Goal: Register for event/course

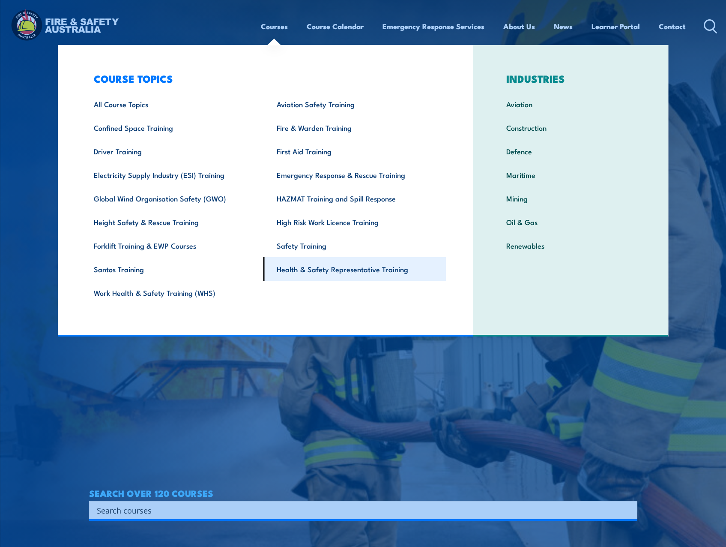
click at [325, 274] on link "Health & Safety Representative Training" at bounding box center [354, 269] width 183 height 24
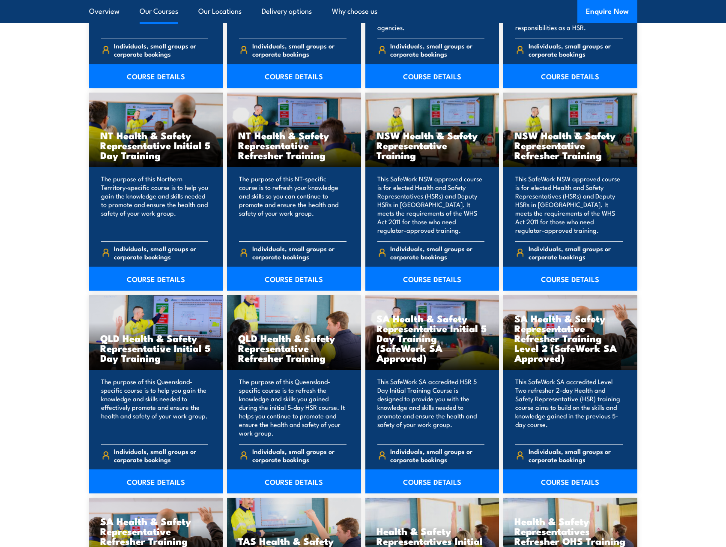
scroll to position [942, 0]
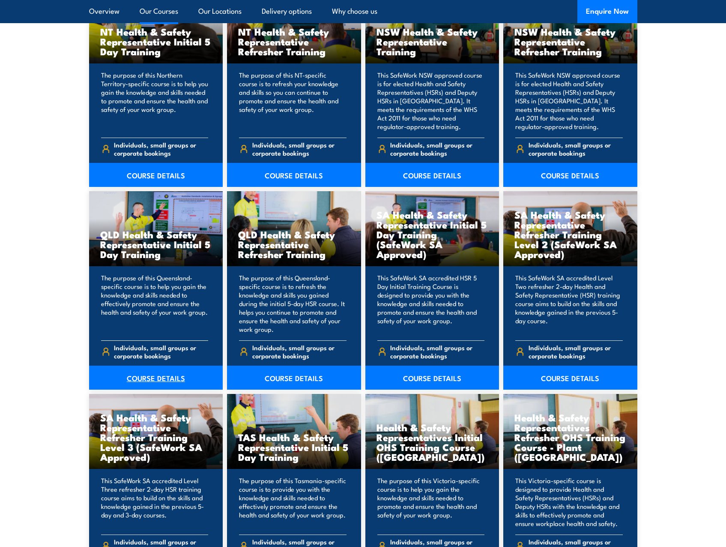
click at [135, 379] on link "COURSE DETAILS" at bounding box center [156, 377] width 134 height 24
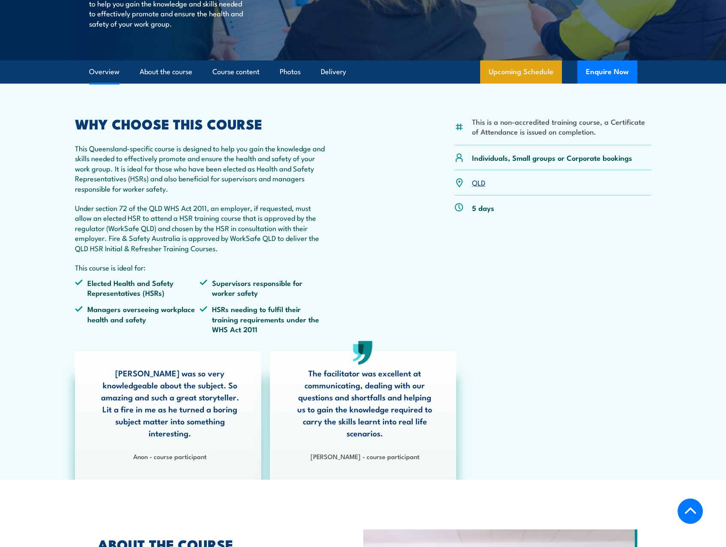
click at [516, 67] on link "Upcoming Schedule" at bounding box center [521, 71] width 82 height 23
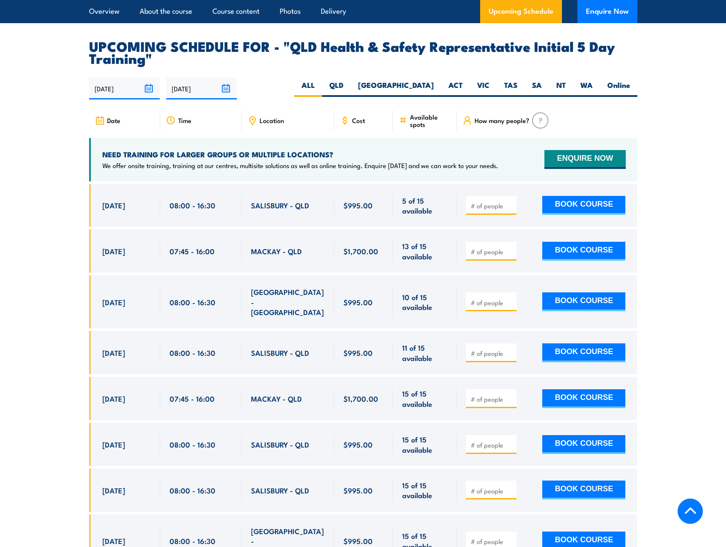
scroll to position [1526, 0]
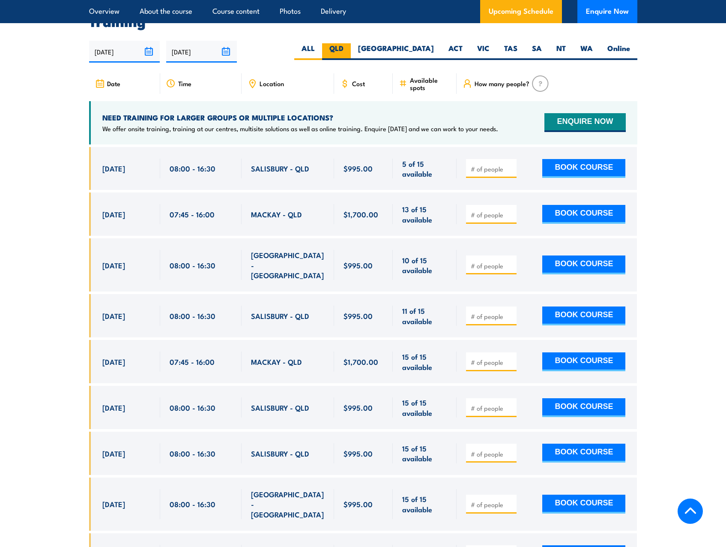
click at [351, 50] on label "QLD" at bounding box center [336, 51] width 29 height 17
click at [349, 49] on input "QLD" at bounding box center [347, 46] width 6 height 6
radio input "true"
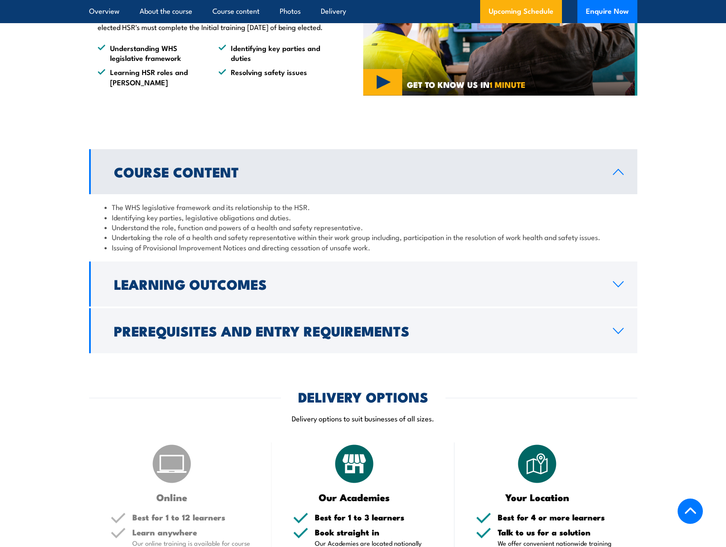
scroll to position [755, 0]
